Goal: Transaction & Acquisition: Purchase product/service

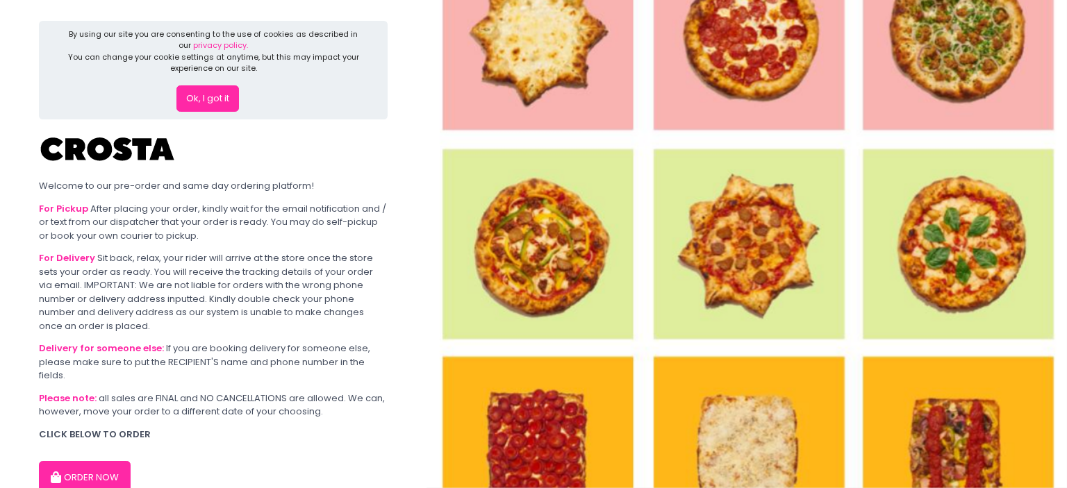
click at [201, 97] on button "Ok, I got it" at bounding box center [207, 98] width 63 height 26
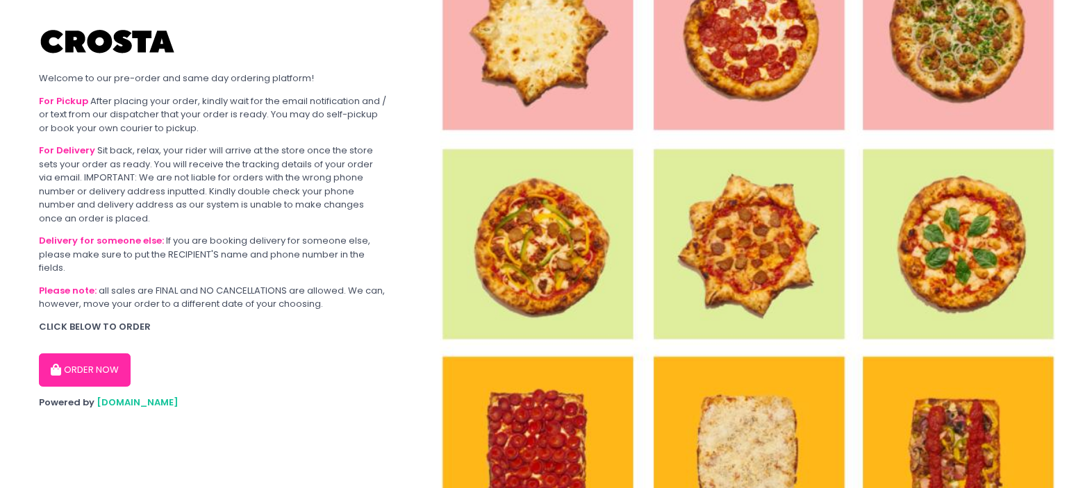
click at [103, 371] on button "ORDER NOW" at bounding box center [85, 369] width 92 height 33
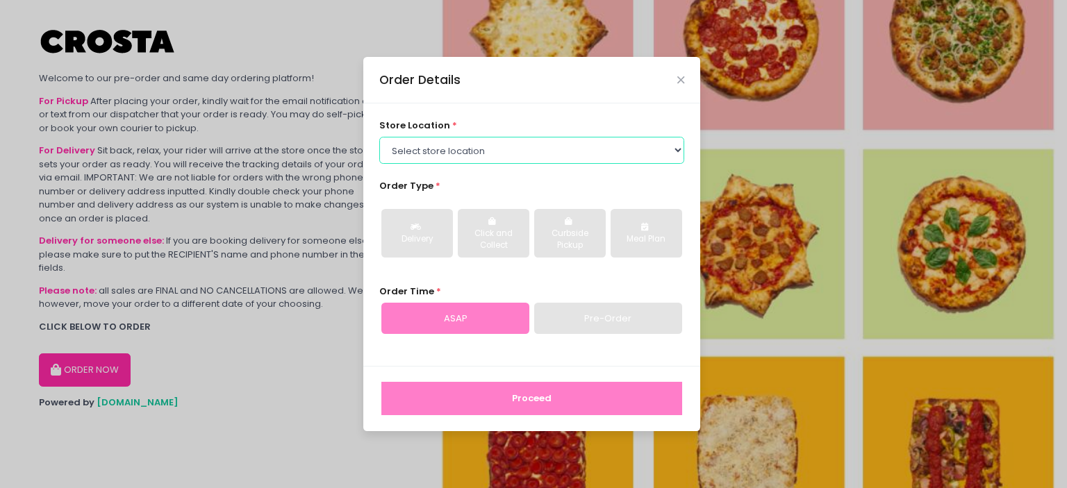
click at [379, 137] on select "Select store location [PERSON_NAME] Pizza - [PERSON_NAME] Pizza - [GEOGRAPHIC_D…" at bounding box center [532, 150] width 306 height 26
select select "65090bae48156caed44a5eb4"
click option "[PERSON_NAME] Pizza - [GEOGRAPHIC_DATA][PERSON_NAME]" at bounding box center [0, 0] width 0 height 0
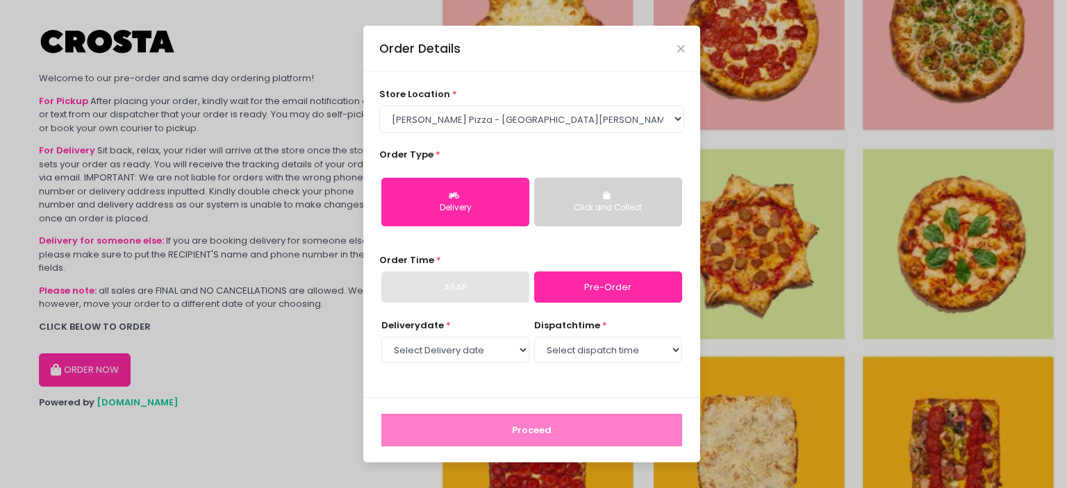
click at [483, 200] on button "Delivery" at bounding box center [455, 202] width 148 height 49
click at [483, 288] on div "ASAP" at bounding box center [455, 288] width 148 height 32
click at [381, 337] on select "Select Delivery date [DATE] [DATE] [DATE] [DATE] [DATE] [DATE]" at bounding box center [455, 350] width 148 height 26
select select "[DATE]"
click option "[DATE]" at bounding box center [0, 0] width 0 height 0
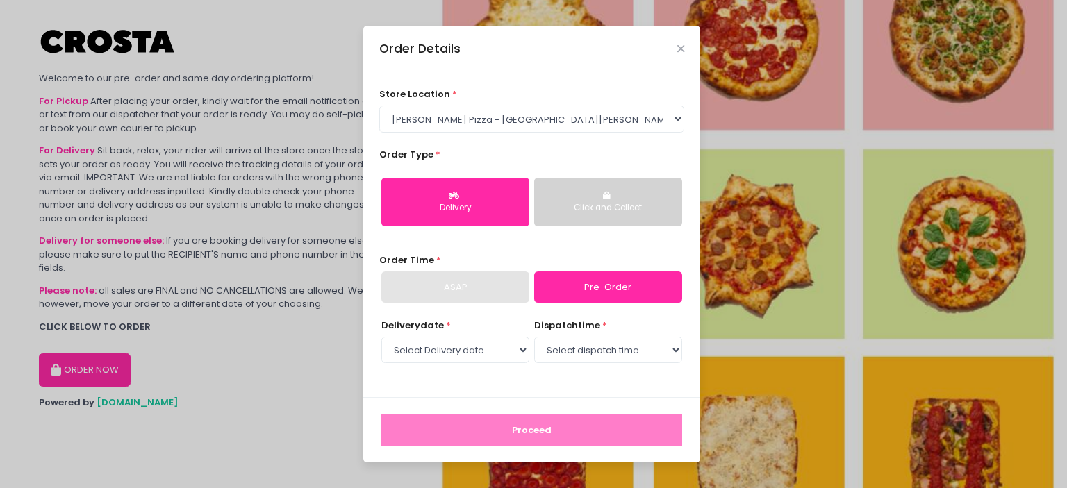
click at [534, 337] on select "Select dispatch time 12:30 PM - 01:00 PM 01:00 PM - 01:30 PM 01:30 PM - 02:00 P…" at bounding box center [608, 350] width 148 height 26
select select "16:30"
click option "04:30 PM - 05:00 PM" at bounding box center [0, 0] width 0 height 0
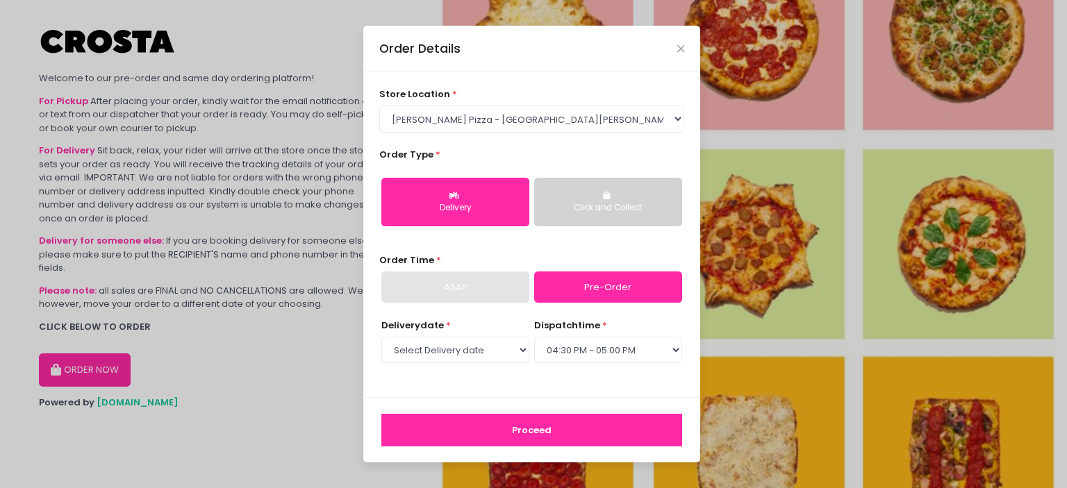
click at [529, 432] on button "Proceed" at bounding box center [531, 430] width 301 height 33
